Goal: Task Accomplishment & Management: Complete application form

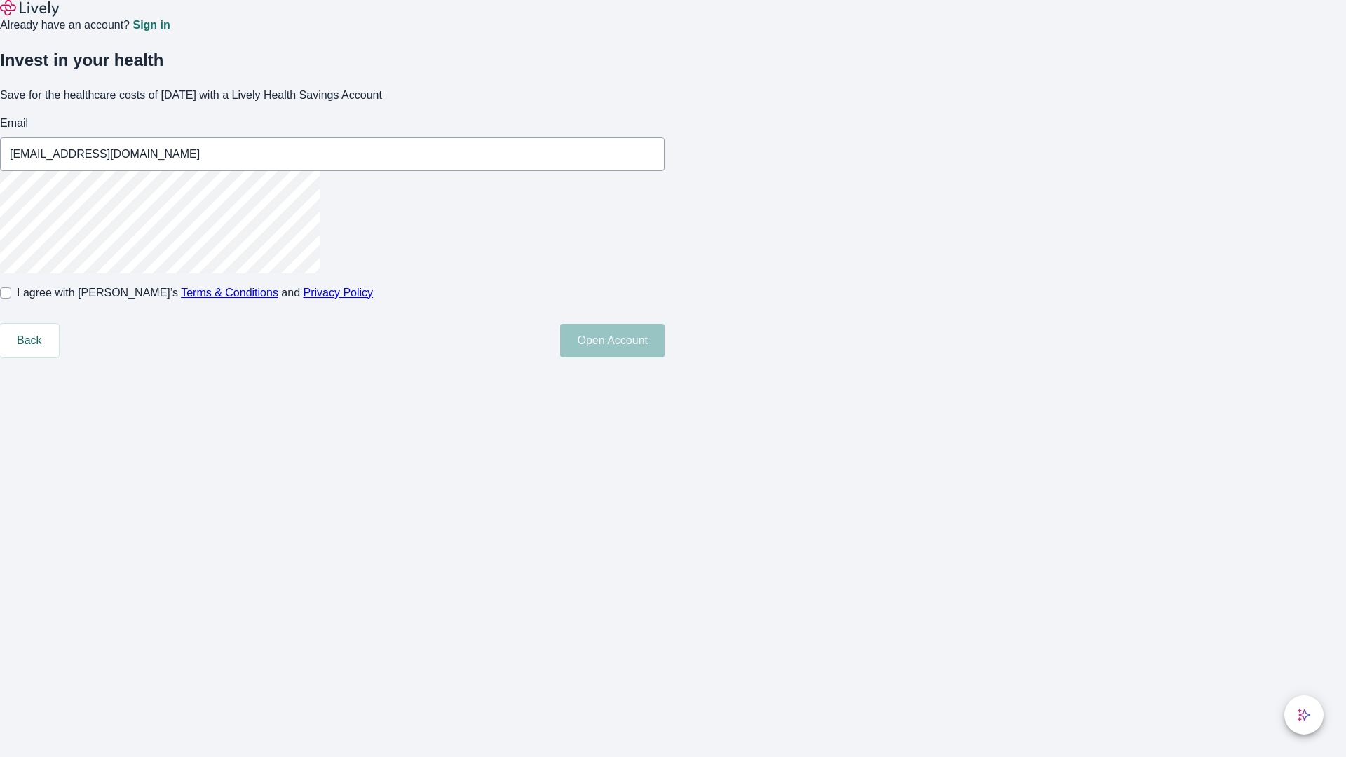
click at [11, 299] on input "I agree with Lively’s Terms & Conditions and Privacy Policy" at bounding box center [5, 293] width 11 height 11
checkbox input "true"
click at [665, 358] on button "Open Account" at bounding box center [612, 341] width 104 height 34
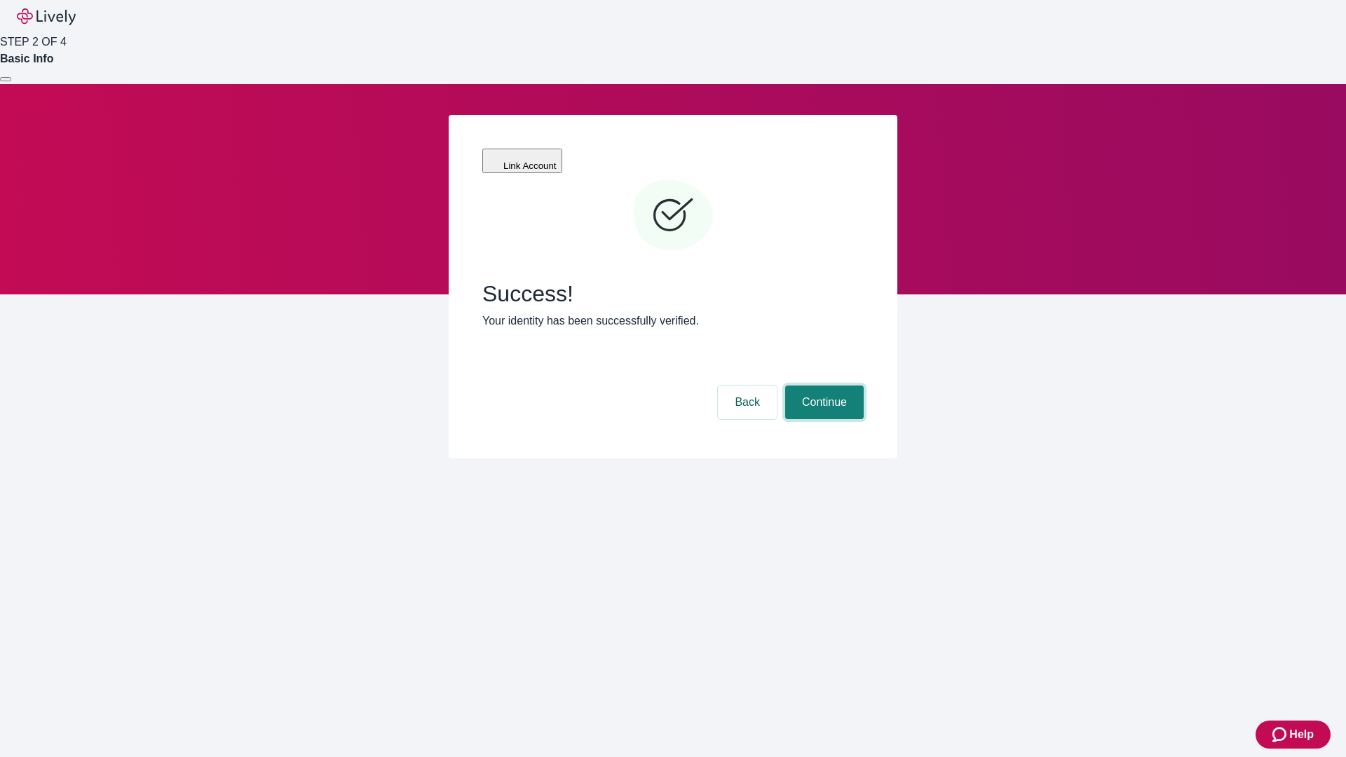
click at [823, 386] on button "Continue" at bounding box center [824, 403] width 79 height 34
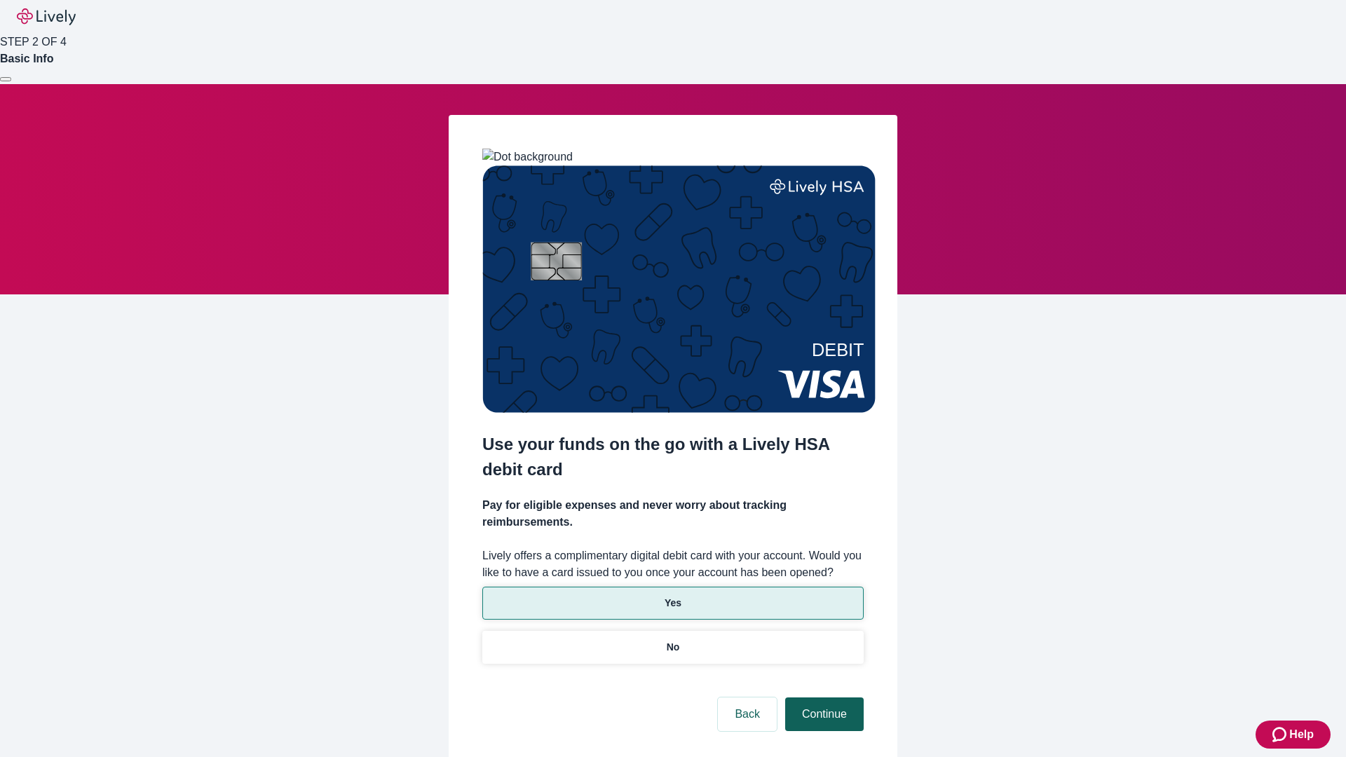
click at [672, 596] on p "Yes" at bounding box center [673, 603] width 17 height 15
click at [823, 698] on button "Continue" at bounding box center [824, 715] width 79 height 34
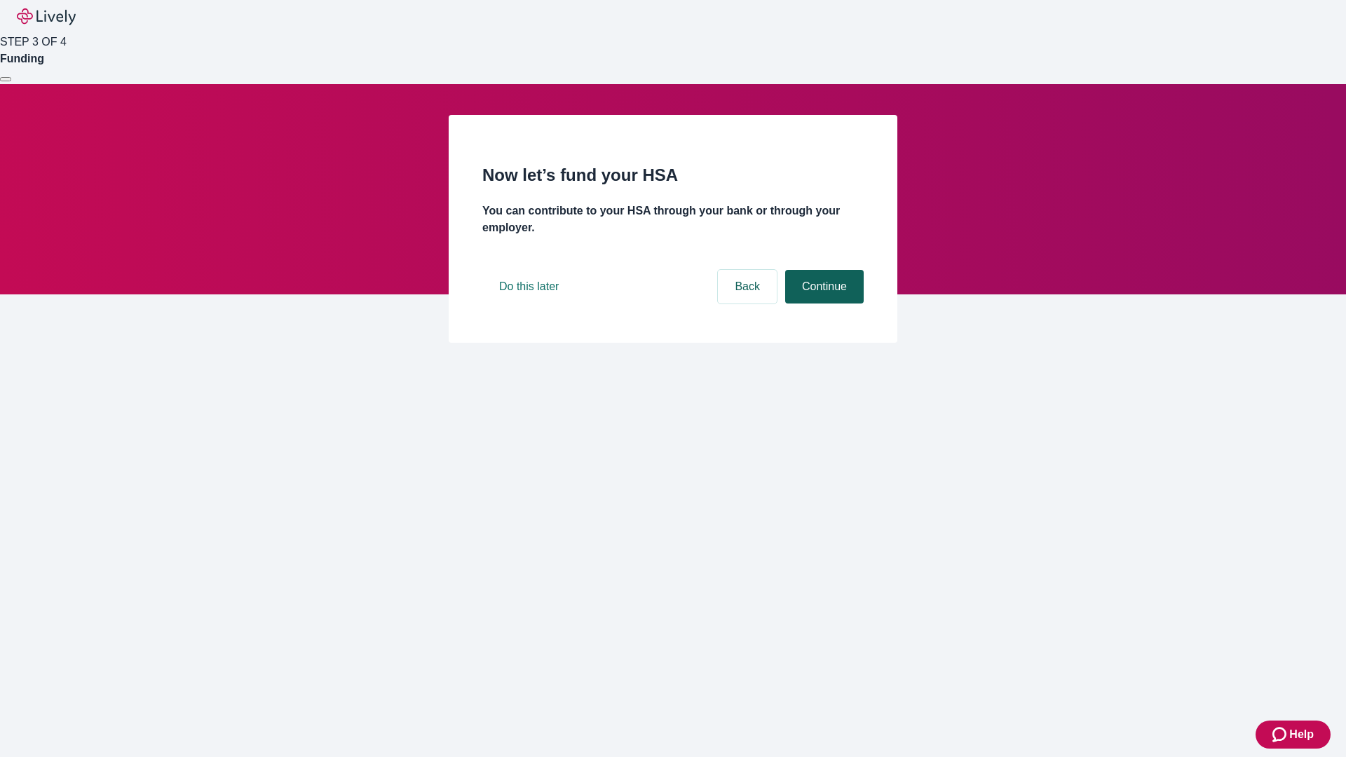
click at [823, 304] on button "Continue" at bounding box center [824, 287] width 79 height 34
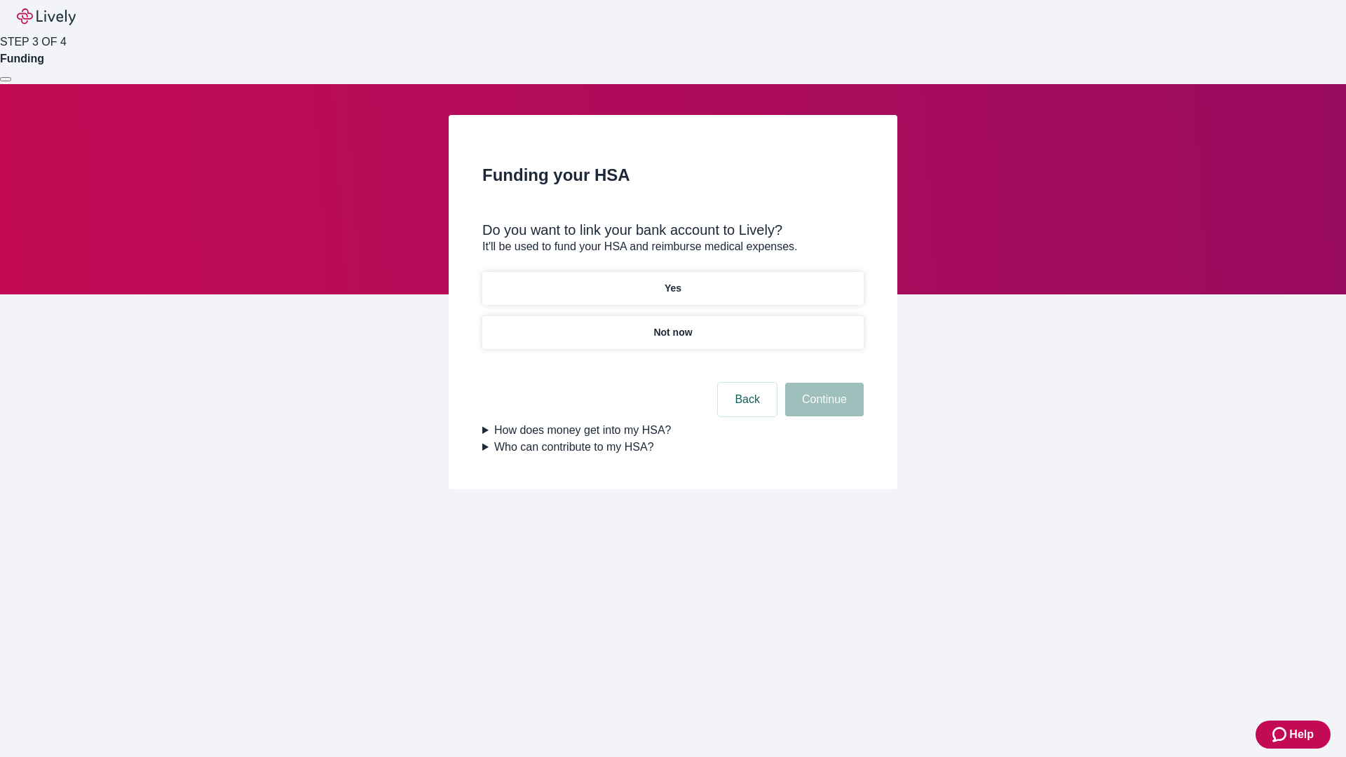
click at [672, 325] on p "Not now" at bounding box center [673, 332] width 39 height 15
click at [823, 408] on button "Continue" at bounding box center [824, 400] width 79 height 34
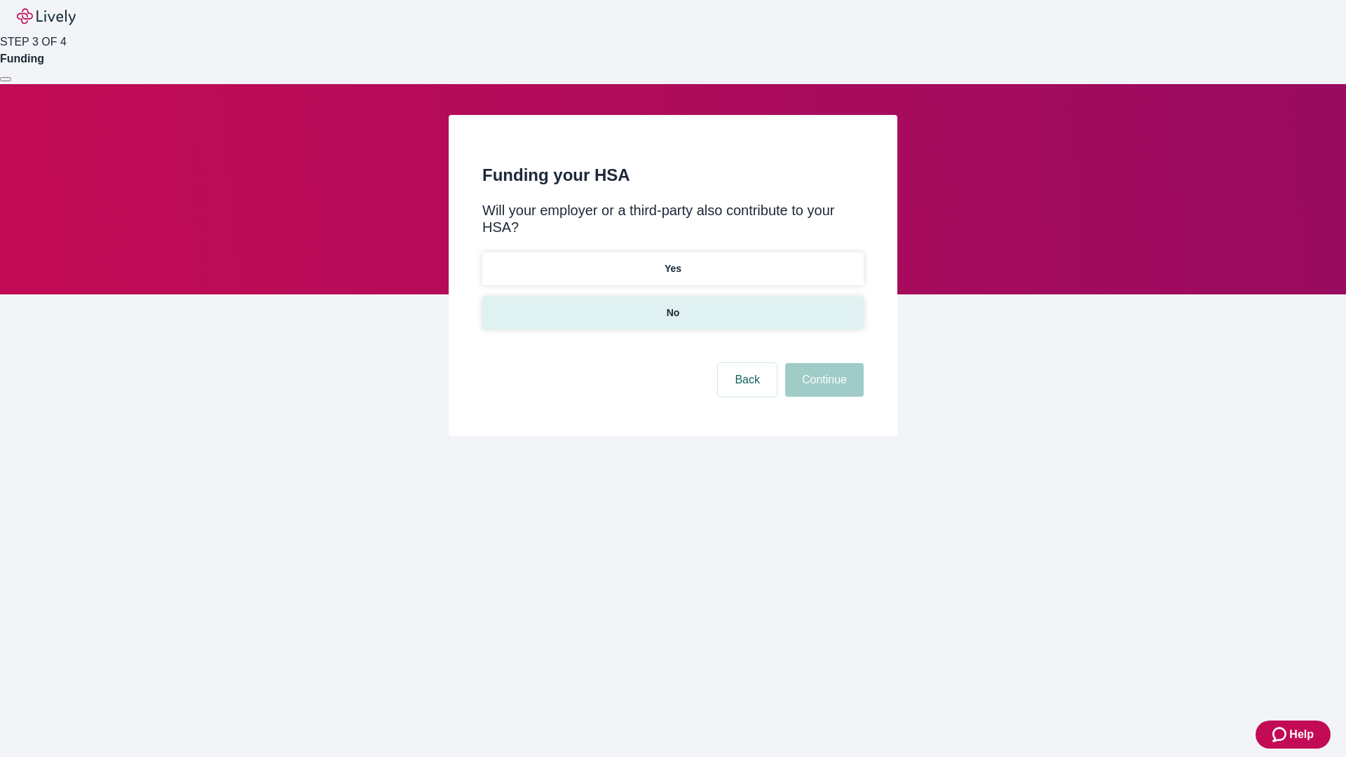
click at [672, 306] on p "No" at bounding box center [673, 313] width 13 height 15
click at [823, 363] on button "Continue" at bounding box center [824, 380] width 79 height 34
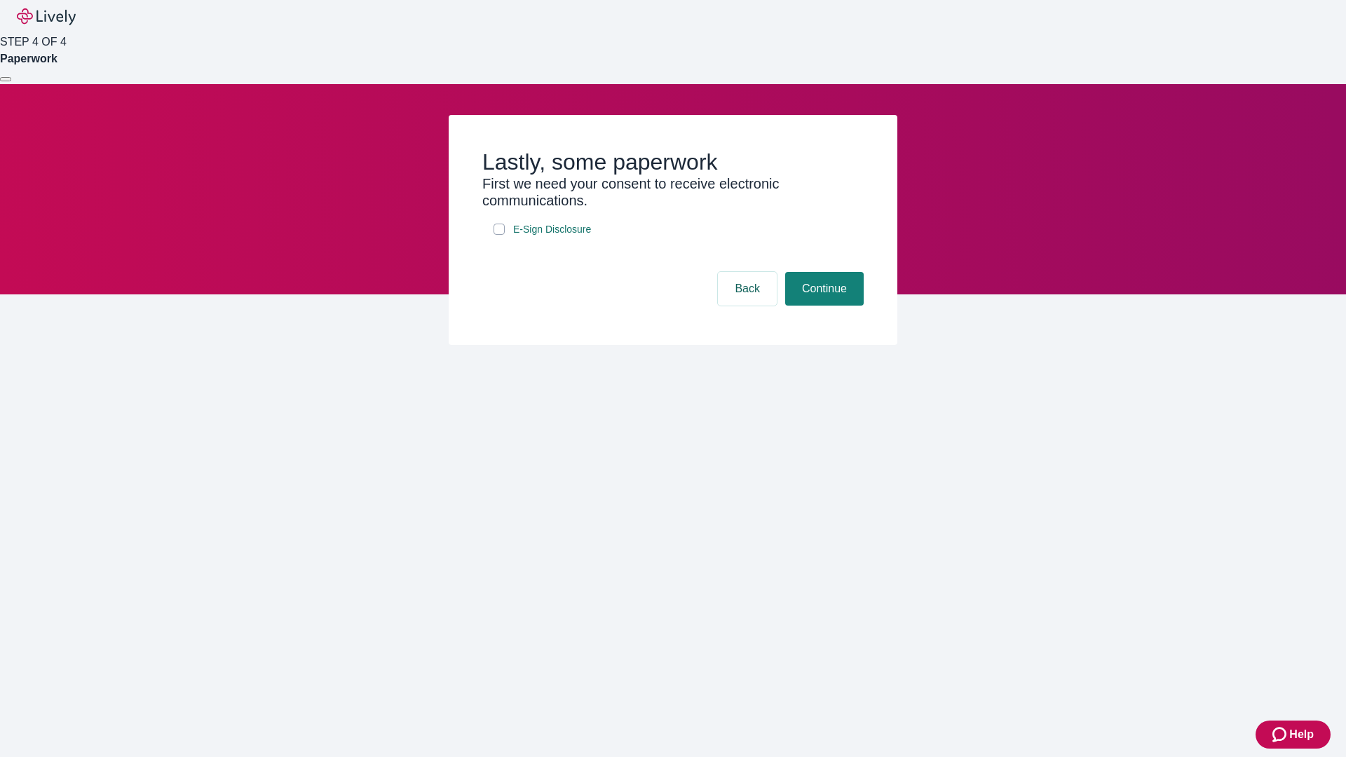
click at [499, 235] on input "E-Sign Disclosure" at bounding box center [499, 229] width 11 height 11
checkbox input "true"
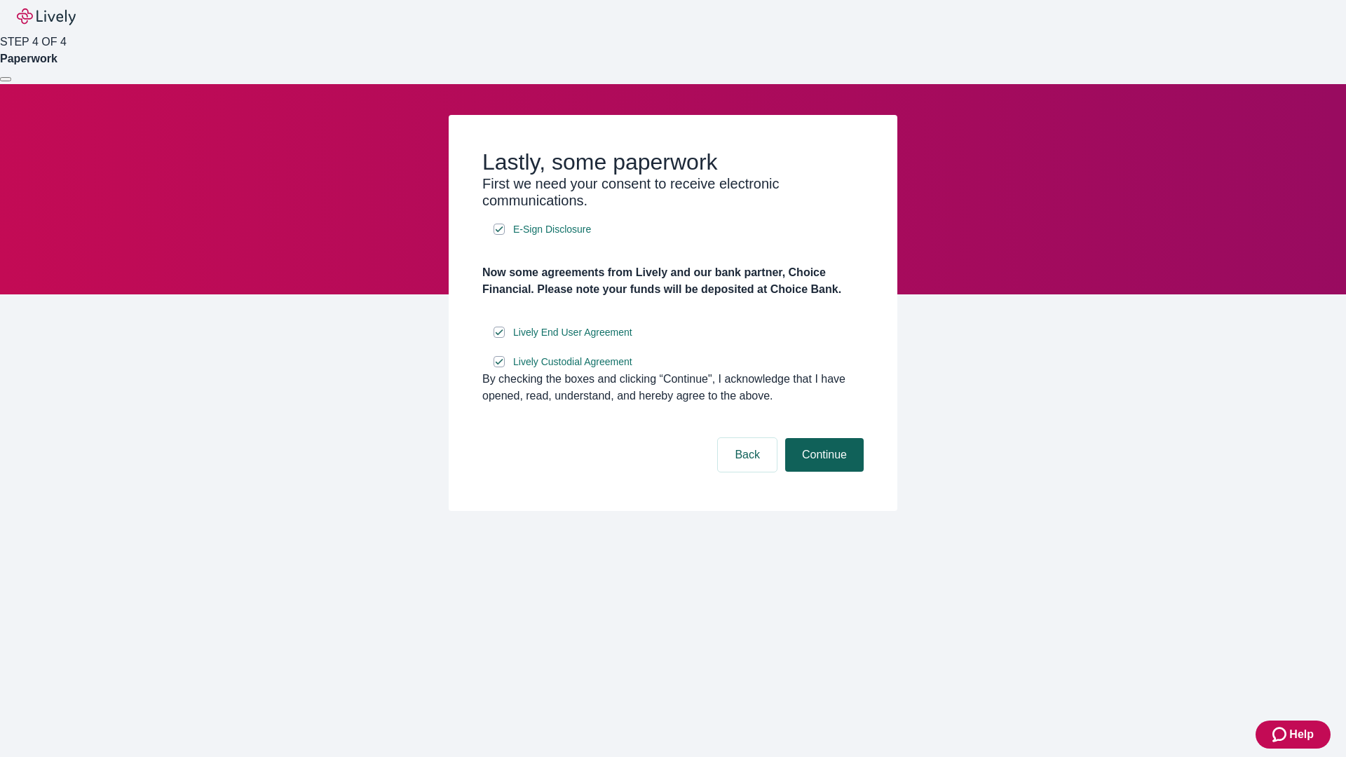
click at [823, 472] on button "Continue" at bounding box center [824, 455] width 79 height 34
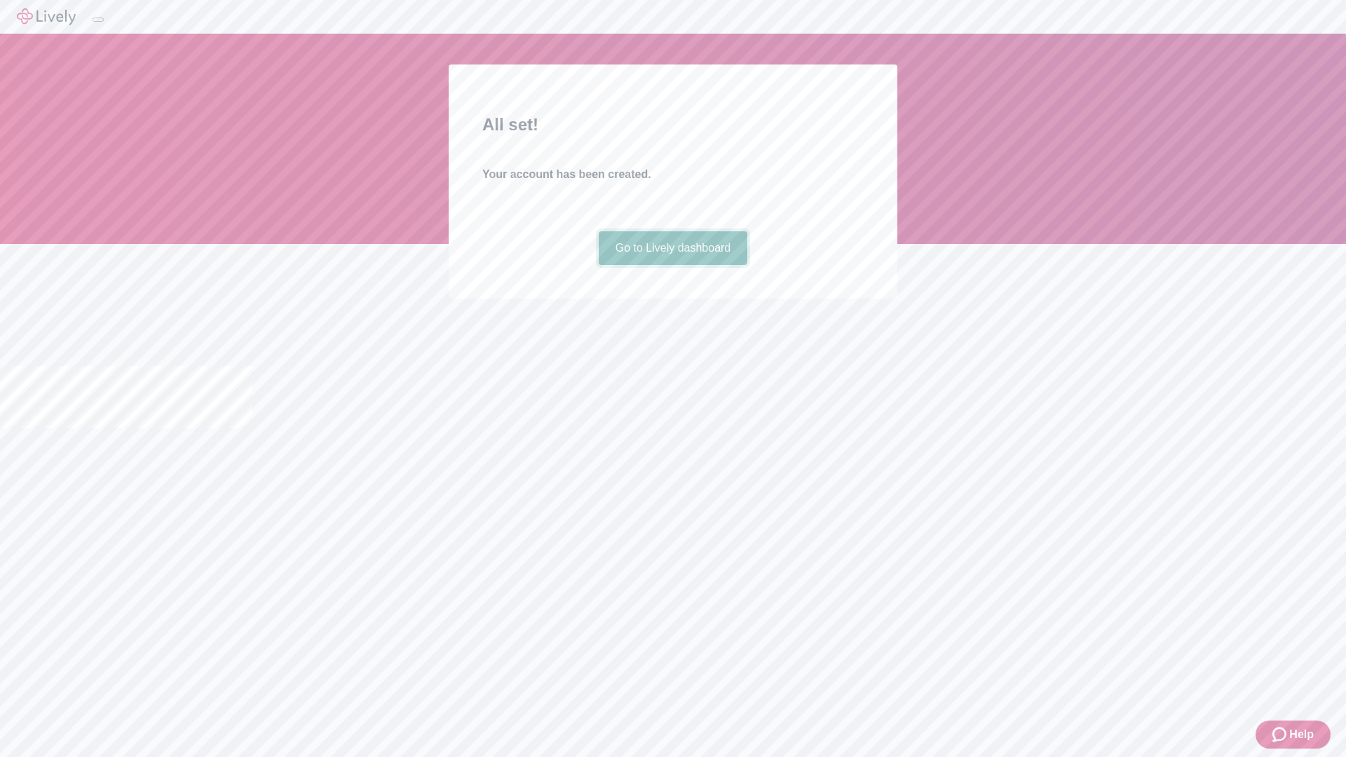
click at [672, 265] on link "Go to Lively dashboard" at bounding box center [673, 248] width 149 height 34
